Goal: Information Seeking & Learning: Stay updated

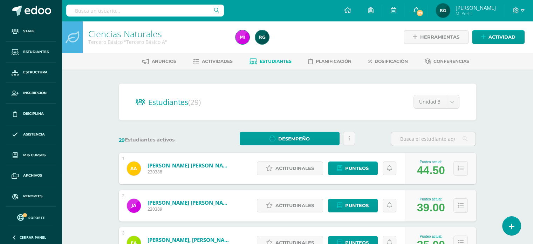
click at [419, 11] on icon at bounding box center [416, 10] width 6 height 6
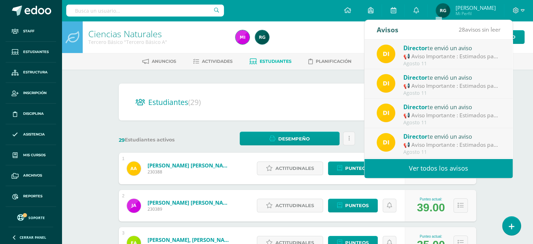
click at [442, 174] on link "Ver todos los avisos" at bounding box center [439, 167] width 148 height 19
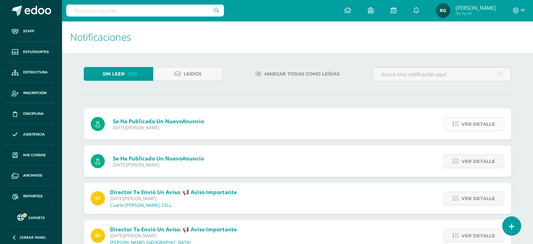
click at [461, 129] on link "Ver detalle" at bounding box center [474, 124] width 61 height 14
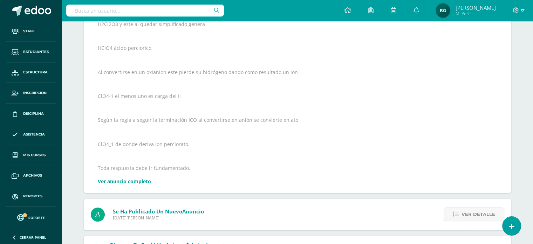
scroll to position [277, 0]
click at [475, 212] on span "Ver detalle" at bounding box center [479, 213] width 34 height 13
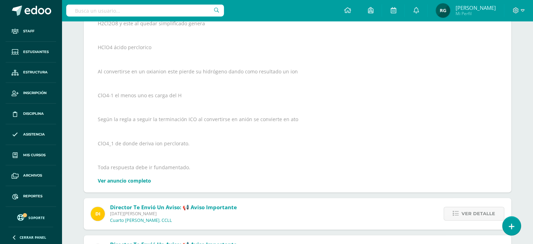
click at [475, 212] on span "Ver detalle" at bounding box center [479, 213] width 34 height 13
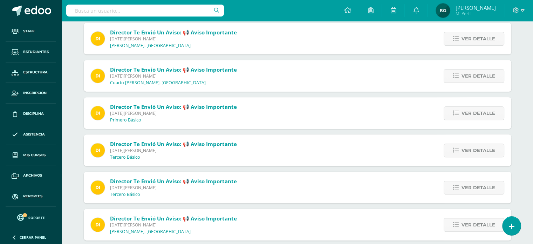
scroll to position [245, 0]
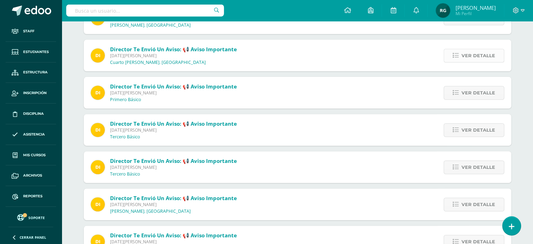
click at [477, 55] on span "Ver detalle" at bounding box center [479, 55] width 34 height 13
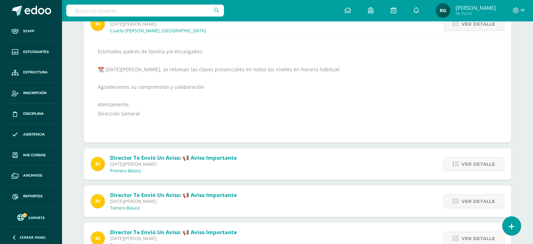
scroll to position [105, 0]
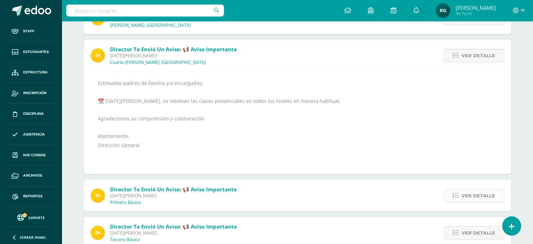
click at [469, 199] on span "Ver detalle" at bounding box center [479, 195] width 34 height 13
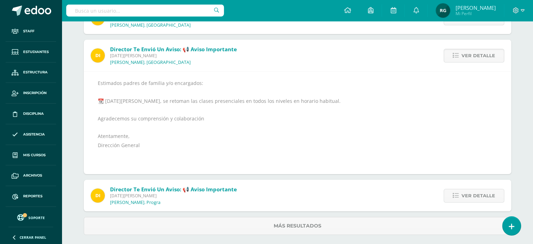
click at [469, 199] on span "Ver detalle" at bounding box center [479, 195] width 34 height 13
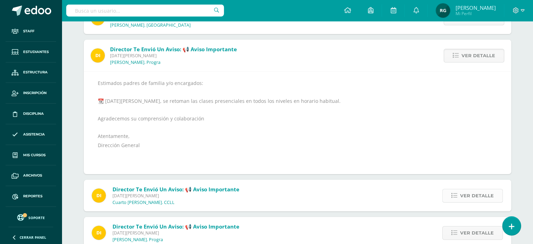
click at [472, 199] on span "Ver detalle" at bounding box center [477, 195] width 34 height 13
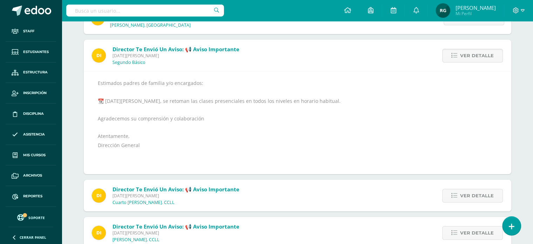
click at [472, 199] on span "Ver detalle" at bounding box center [477, 195] width 34 height 13
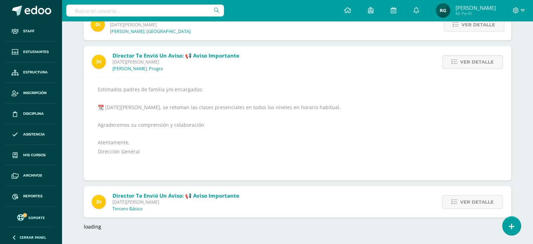
click at [472, 199] on span "Ver detalle" at bounding box center [477, 201] width 34 height 13
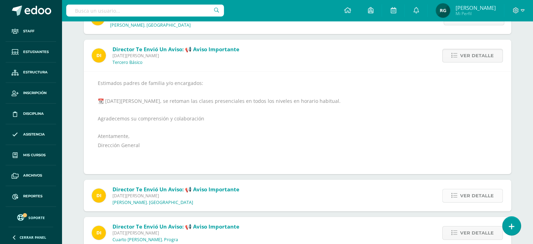
click at [472, 196] on span "Ver detalle" at bounding box center [477, 195] width 34 height 13
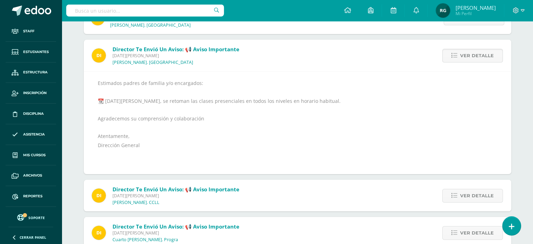
click at [472, 196] on span "Ver detalle" at bounding box center [477, 195] width 34 height 13
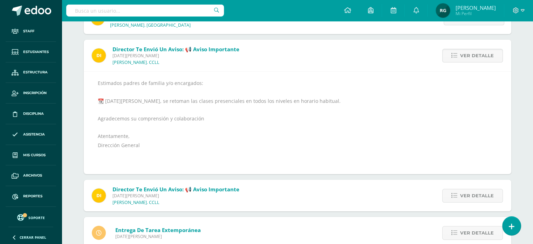
click at [472, 196] on span "Ver detalle" at bounding box center [477, 195] width 34 height 13
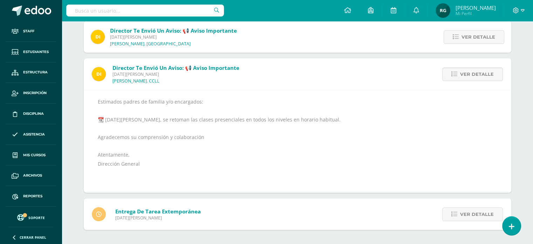
click at [472, 196] on div "Director te envió un aviso: 📢 Aviso Importante Lunes 11 de Agosto de 2025 Quint…" at bounding box center [298, 125] width 428 height 209
click at [473, 213] on span "Ver detalle" at bounding box center [477, 213] width 34 height 13
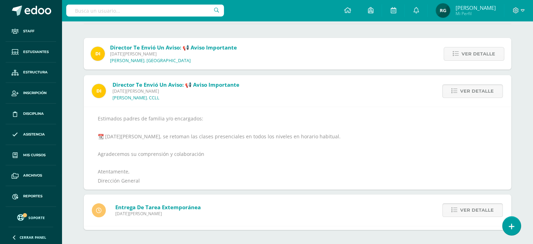
scroll to position [0, 0]
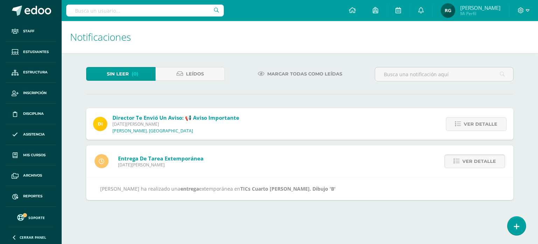
click at [477, 157] on span "Ver detalle" at bounding box center [480, 161] width 34 height 13
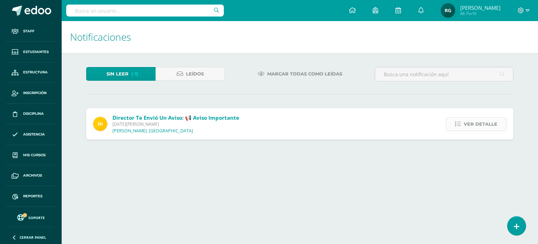
click at [478, 129] on span "Ver detalle" at bounding box center [481, 123] width 34 height 13
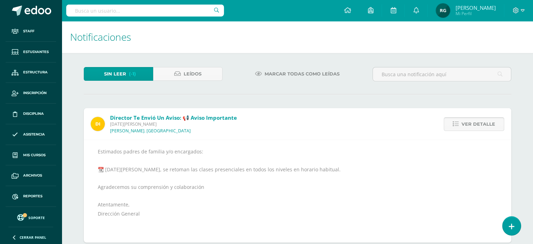
click at [478, 129] on span "Ver detalle" at bounding box center [479, 123] width 34 height 13
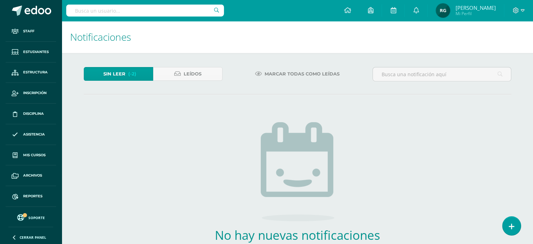
click at [126, 77] on link "Sin leer (-2)" at bounding box center [118, 74] width 69 height 14
